Goal: Transaction & Acquisition: Purchase product/service

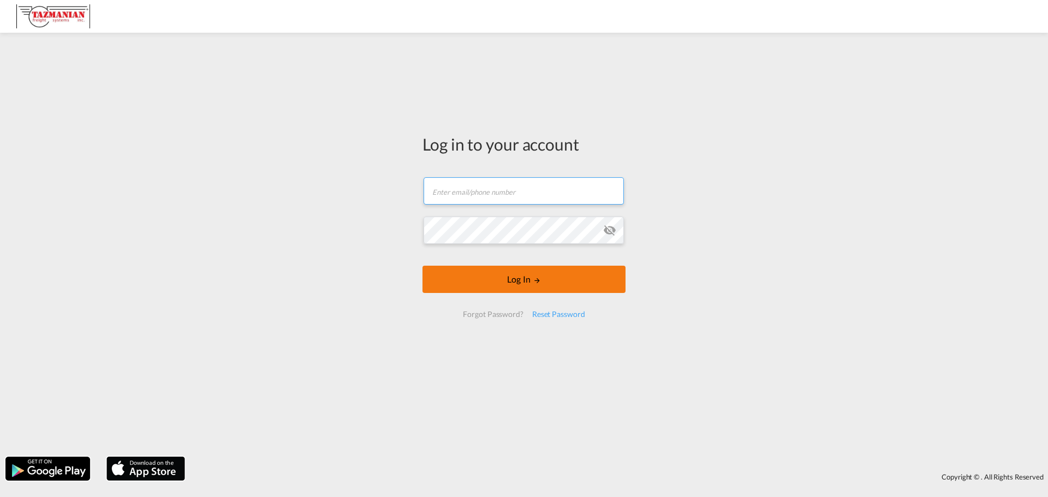
type input "[EMAIL_ADDRESS][DOMAIN_NAME]"
click at [490, 284] on button "Log In" at bounding box center [524, 279] width 203 height 27
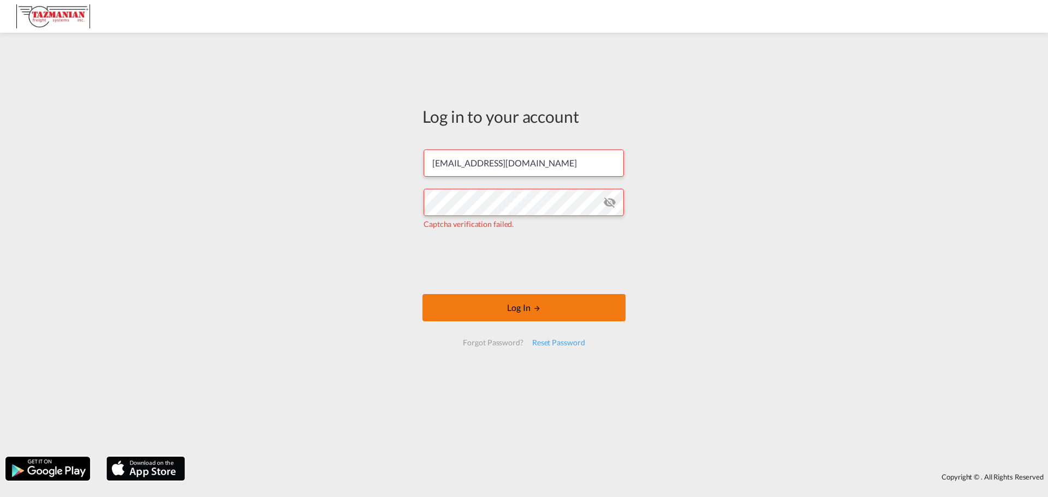
click at [465, 308] on button "Log In" at bounding box center [524, 307] width 203 height 27
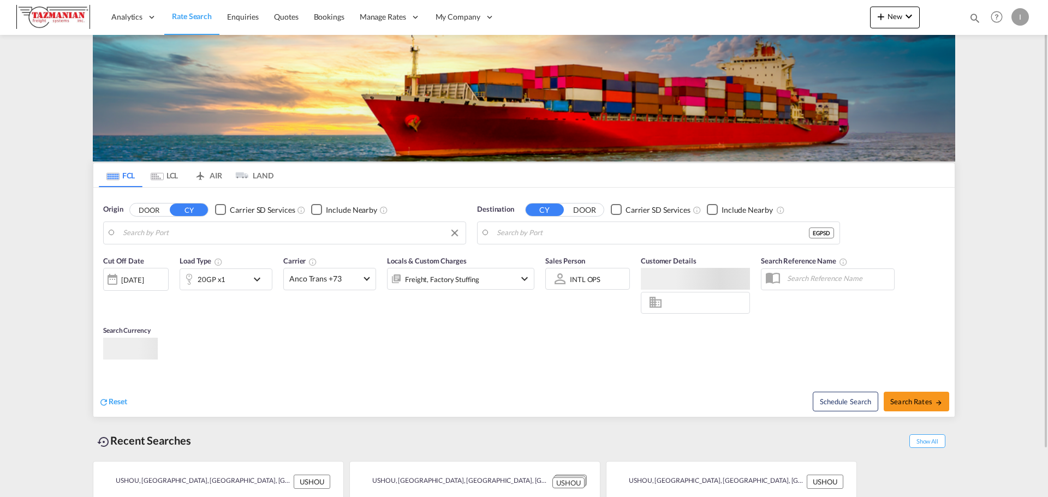
type input "[GEOGRAPHIC_DATA], [GEOGRAPHIC_DATA], USHOU"
type input "[GEOGRAPHIC_DATA], EGPSD"
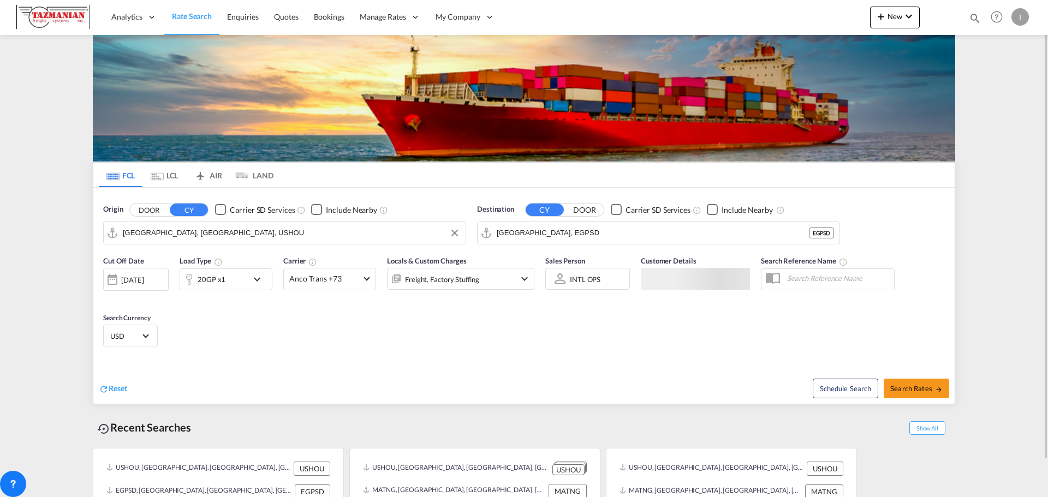
click at [190, 229] on input "[GEOGRAPHIC_DATA], [GEOGRAPHIC_DATA], USHOU" at bounding box center [291, 233] width 337 height 16
click at [459, 235] on button "Clear Input" at bounding box center [455, 233] width 16 height 16
click at [167, 230] on body "Analytics Reports Dashboard Rate Search Enquiries Quotes Bookings" at bounding box center [524, 248] width 1048 height 497
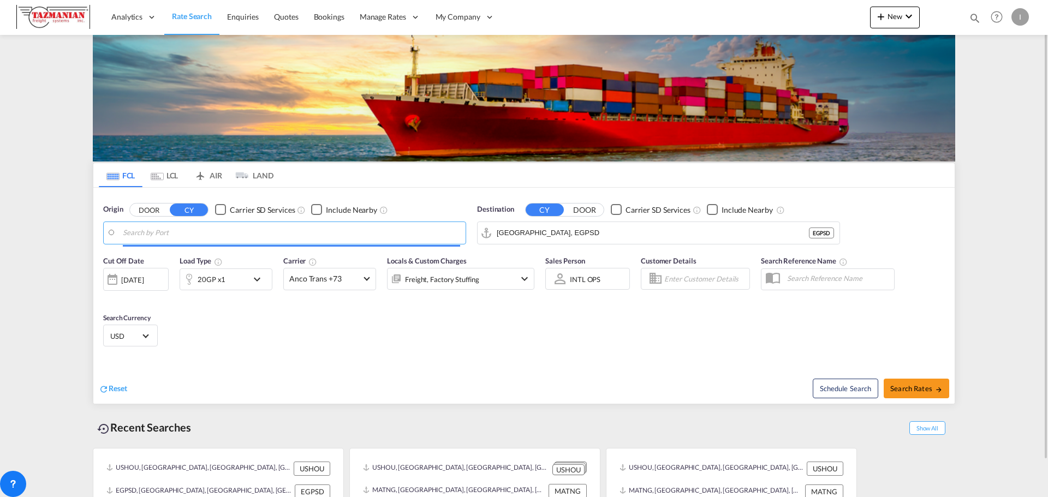
click at [169, 231] on input "Search by Port" at bounding box center [291, 233] width 337 height 16
click at [170, 232] on input "Search by Port" at bounding box center [291, 233] width 337 height 16
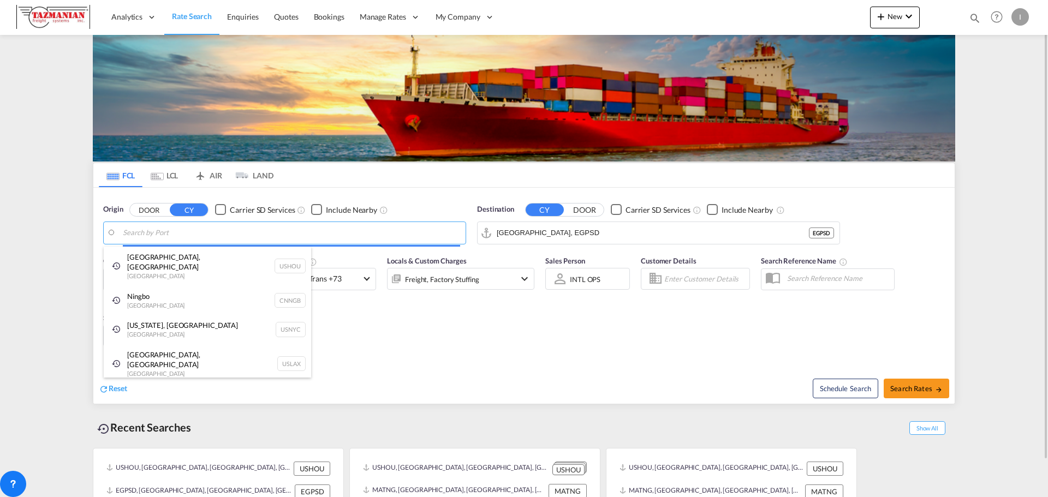
drag, startPoint x: 226, startPoint y: 232, endPoint x: 228, endPoint y: 221, distance: 11.7
click at [228, 221] on body "Analytics Reports Dashboard Rate Search Enquiries Quotes Bookings" at bounding box center [524, 248] width 1048 height 497
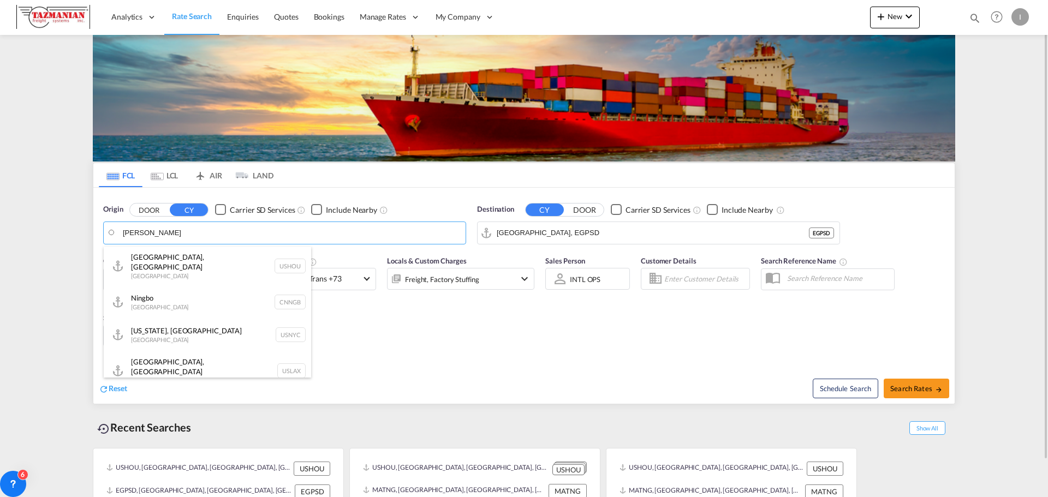
type input "[PERSON_NAME]"
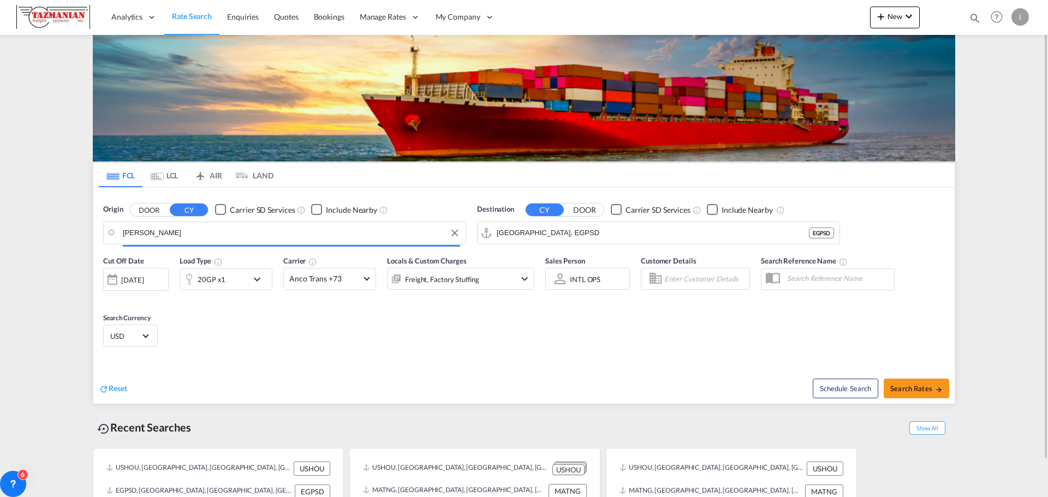
click at [275, 237] on body "Analytics Reports Dashboard Rate Search Enquiries Quotes Bookings" at bounding box center [524, 248] width 1048 height 497
drag, startPoint x: 185, startPoint y: 261, endPoint x: 201, endPoint y: 254, distance: 17.6
click at [185, 260] on div "Ho Chi Minh City ([GEOGRAPHIC_DATA]) Viet Nam VNSGN" at bounding box center [207, 266] width 207 height 39
type input "Ho Chi Minh City ([GEOGRAPHIC_DATA]), VNSGN"
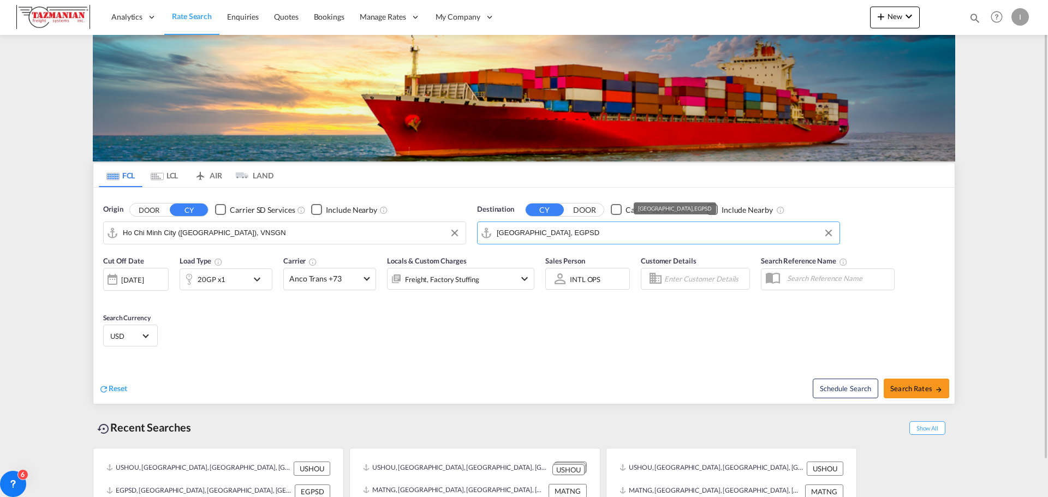
click at [604, 236] on input "[GEOGRAPHIC_DATA], EGPSD" at bounding box center [665, 233] width 337 height 16
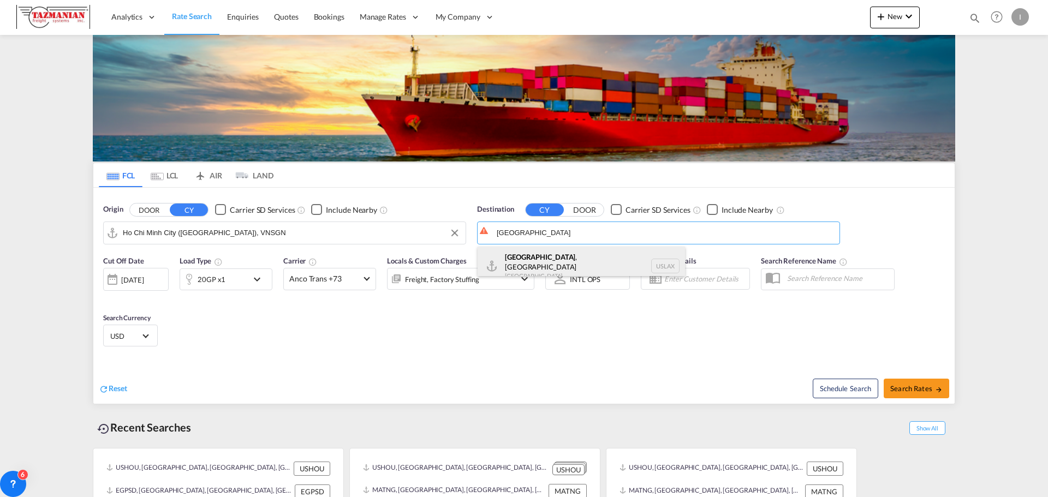
drag, startPoint x: 547, startPoint y: 261, endPoint x: 420, endPoint y: 319, distance: 139.5
click at [547, 260] on div "[GEOGRAPHIC_DATA] , [GEOGRAPHIC_DATA] [GEOGRAPHIC_DATA] USLAX" at bounding box center [581, 266] width 207 height 39
type input "[GEOGRAPHIC_DATA], [GEOGRAPHIC_DATA], USLAX"
click at [708, 209] on div "Checkbox No Ink" at bounding box center [712, 209] width 11 height 11
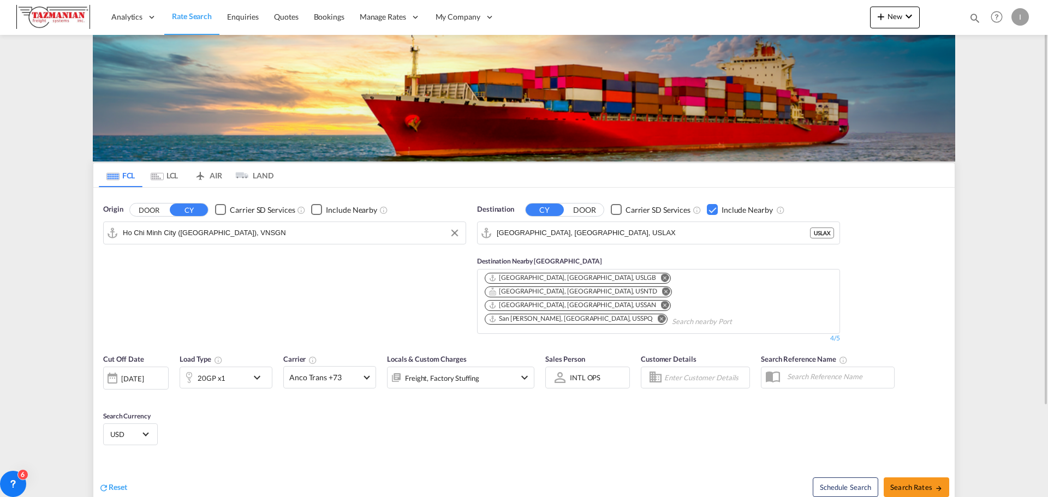
click at [231, 367] on div "20GP x1" at bounding box center [214, 378] width 68 height 22
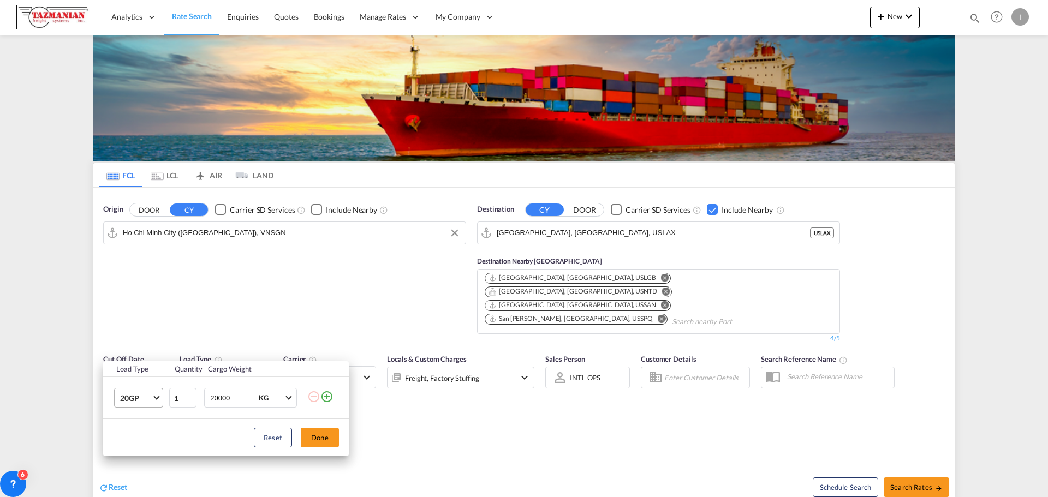
click at [148, 400] on span "20GP" at bounding box center [136, 398] width 32 height 11
click at [144, 421] on md-option "40HC" at bounding box center [148, 418] width 74 height 26
drag, startPoint x: 185, startPoint y: 400, endPoint x: 123, endPoint y: 395, distance: 62.4
click at [123, 395] on tr "40HC 1 20000 KG KG" at bounding box center [226, 398] width 246 height 42
type input "2"
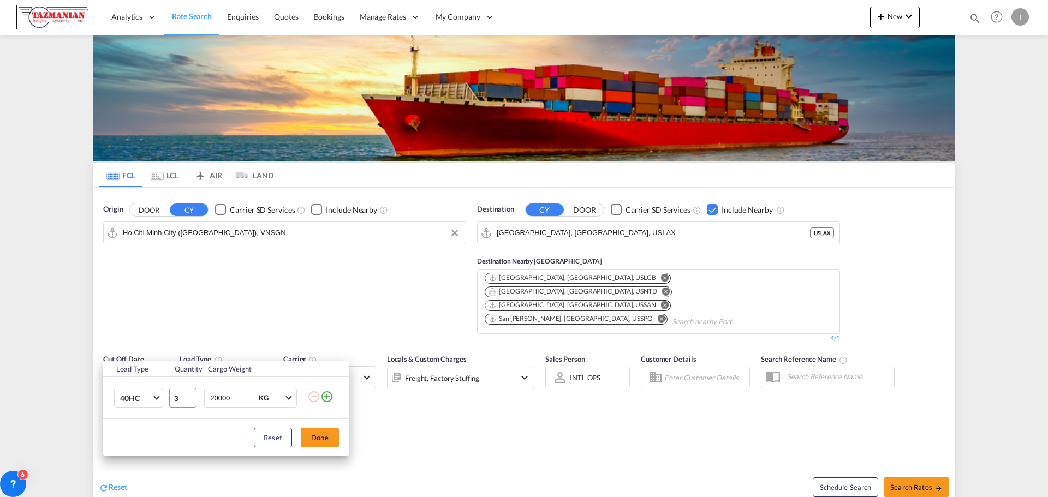
type input "3"
drag, startPoint x: 292, startPoint y: 430, endPoint x: 316, endPoint y: 436, distance: 25.3
click at [317, 436] on div "Reset Done" at bounding box center [226, 437] width 246 height 37
click at [316, 436] on button "Done" at bounding box center [320, 438] width 38 height 20
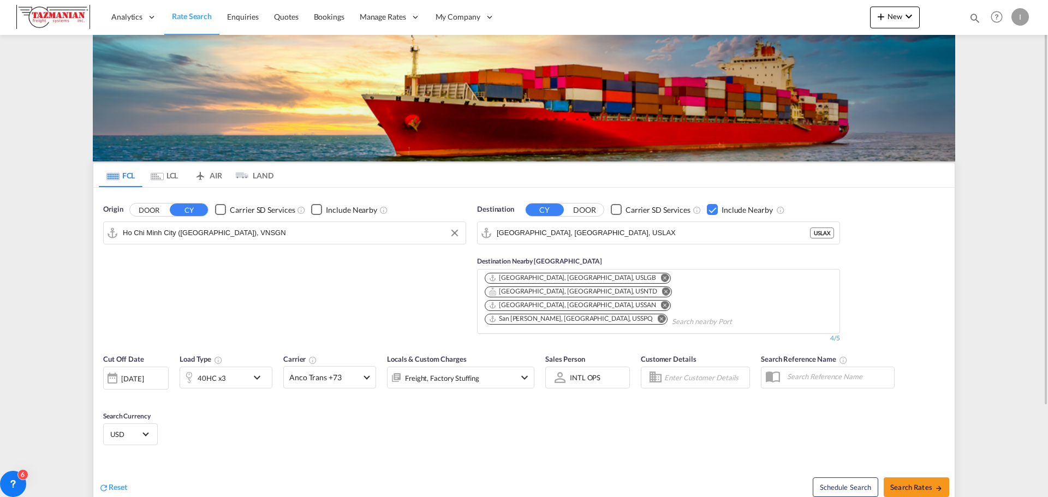
drag, startPoint x: 406, startPoint y: 402, endPoint x: 412, endPoint y: 417, distance: 15.9
click at [405, 402] on div "Cut Off Date [DATE] [DATE] Load Type 40HC x3 Carrier Anco Trans +73 Online Rate…" at bounding box center [523, 401] width 861 height 106
drag, startPoint x: 412, startPoint y: 417, endPoint x: 409, endPoint y: 411, distance: 6.4
click at [410, 414] on div "Cut Off Date [DATE] [DATE] Load Type 40HC x3 Carrier Anco Trans +73 Online Rate…" at bounding box center [523, 401] width 861 height 106
click at [348, 372] on span "Anco Trans +73" at bounding box center [324, 377] width 71 height 11
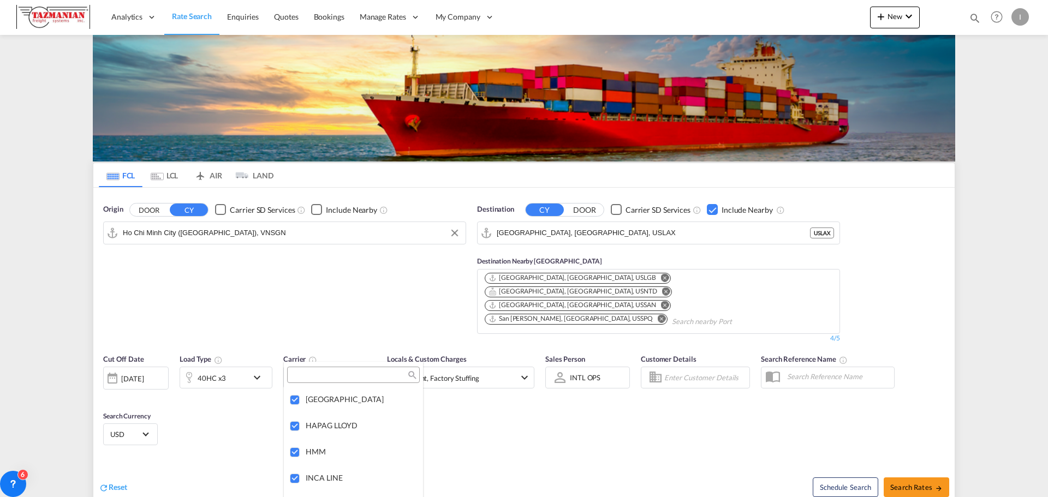
scroll to position [1696, 0]
click at [652, 395] on md-backdrop at bounding box center [524, 248] width 1048 height 497
drag, startPoint x: 897, startPoint y: 444, endPoint x: 904, endPoint y: 460, distance: 17.1
click at [900, 461] on div "Schedule Search Search Rates" at bounding box center [741, 482] width 428 height 42
click at [904, 483] on span "Search Rates" at bounding box center [916, 487] width 52 height 9
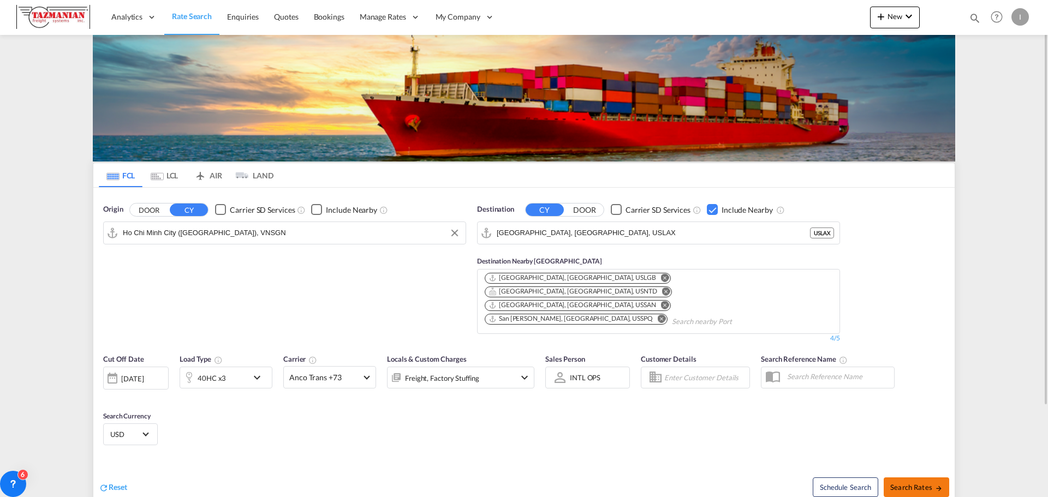
type input "VNSGN to USLAX / [DATE]"
